Goal: Task Accomplishment & Management: Complete application form

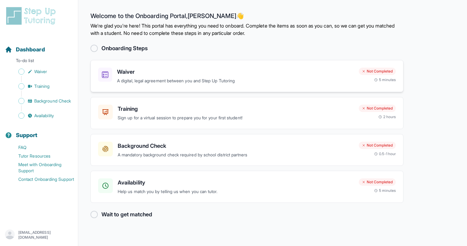
click at [172, 80] on p "A digital, legal agreement between you and Step Up Tutoring" at bounding box center [235, 80] width 237 height 7
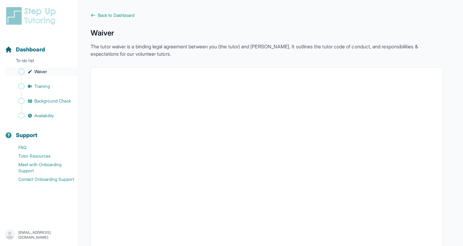
click at [38, 70] on span "Waiver" at bounding box center [40, 72] width 13 height 6
click at [26, 49] on span "Dashboard" at bounding box center [30, 49] width 29 height 9
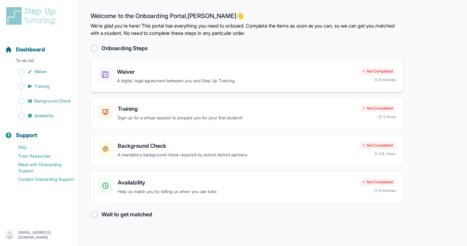
click at [121, 75] on h3 "Waiver" at bounding box center [235, 72] width 237 height 9
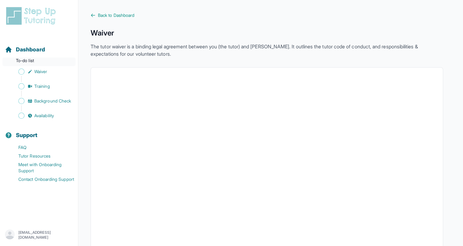
click at [30, 57] on p "To-do list" at bounding box center [38, 61] width 73 height 9
click at [32, 60] on p "To-do list" at bounding box center [38, 61] width 73 height 9
click at [26, 49] on span "Dashboard" at bounding box center [30, 49] width 29 height 9
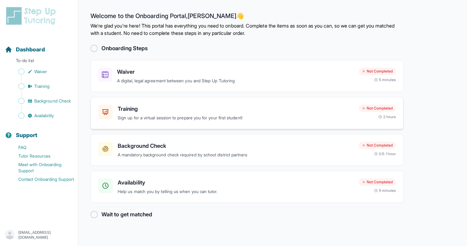
click at [211, 118] on p "Sign up for a virtual session to prepare you for your first student!" at bounding box center [236, 117] width 236 height 7
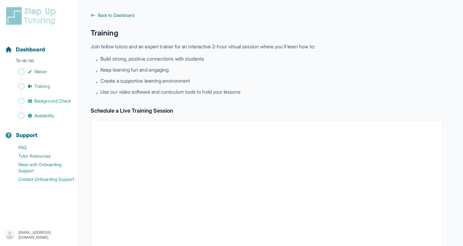
click at [101, 15] on span "Back to Dashboard" at bounding box center [116, 15] width 36 height 6
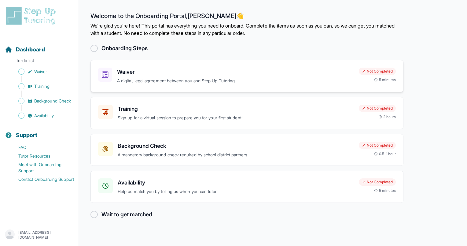
click at [150, 80] on p "A digital, legal agreement between you and Step Up Tutoring" at bounding box center [235, 80] width 237 height 7
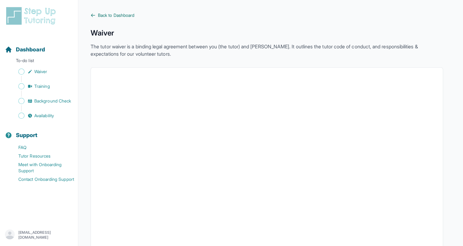
click at [116, 16] on span "Back to Dashboard" at bounding box center [116, 15] width 36 height 6
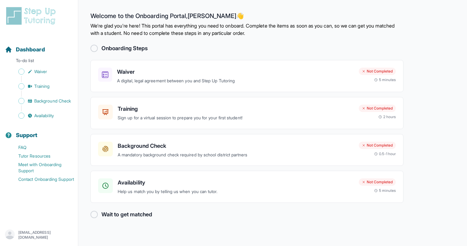
click at [95, 49] on div at bounding box center [94, 48] width 7 height 7
click at [110, 70] on div at bounding box center [105, 75] width 14 height 14
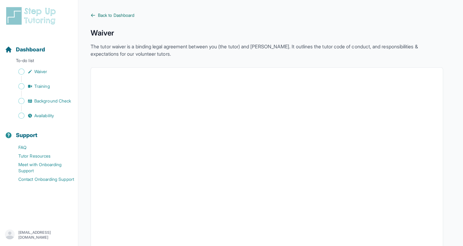
click at [105, 16] on span "Back to Dashboard" at bounding box center [116, 15] width 36 height 6
